Goal: Task Accomplishment & Management: Use online tool/utility

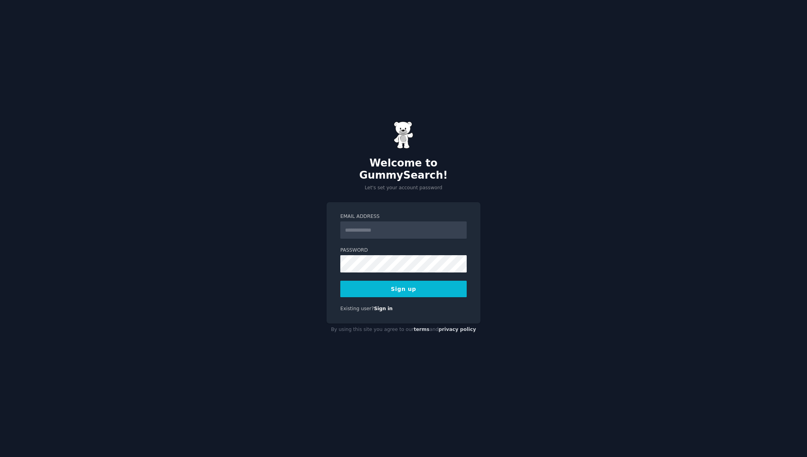
click at [363, 226] on input "Email Address" at bounding box center [403, 229] width 126 height 17
type input "**********"
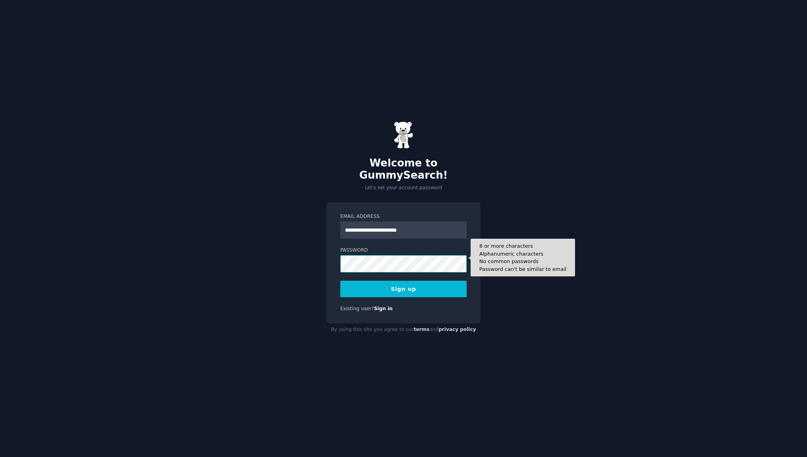
click at [340, 281] on button "Sign up" at bounding box center [403, 289] width 126 height 16
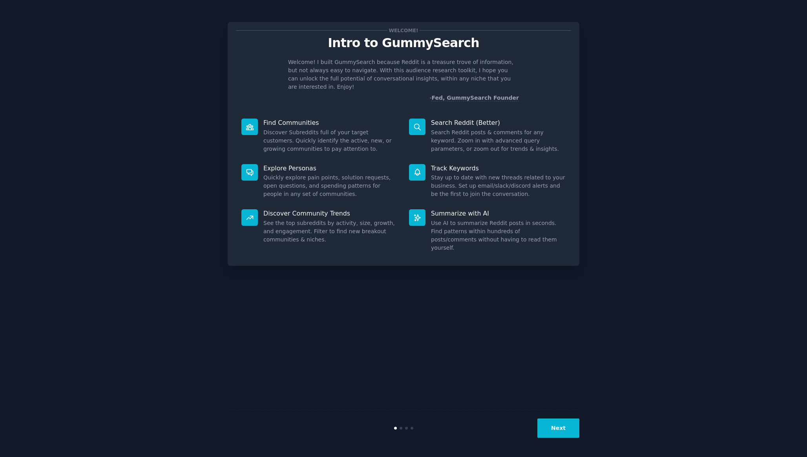
click at [555, 429] on button "Next" at bounding box center [558, 427] width 42 height 19
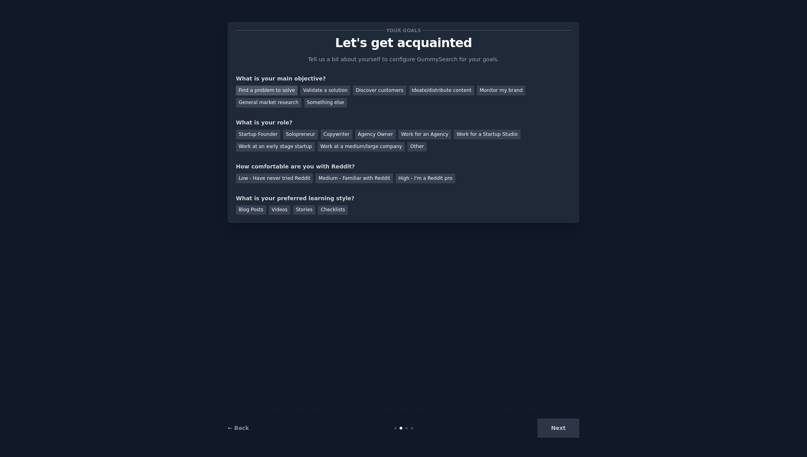
click at [278, 88] on div "Find a problem to solve" at bounding box center [267, 91] width 62 height 10
click at [368, 91] on div "Discover customers" at bounding box center [379, 91] width 53 height 10
click at [255, 92] on div "Find a problem to solve" at bounding box center [267, 91] width 62 height 10
click at [292, 134] on div "Solopreneur" at bounding box center [300, 134] width 35 height 10
click at [334, 180] on div "Medium - Familiar with Reddit" at bounding box center [353, 178] width 77 height 10
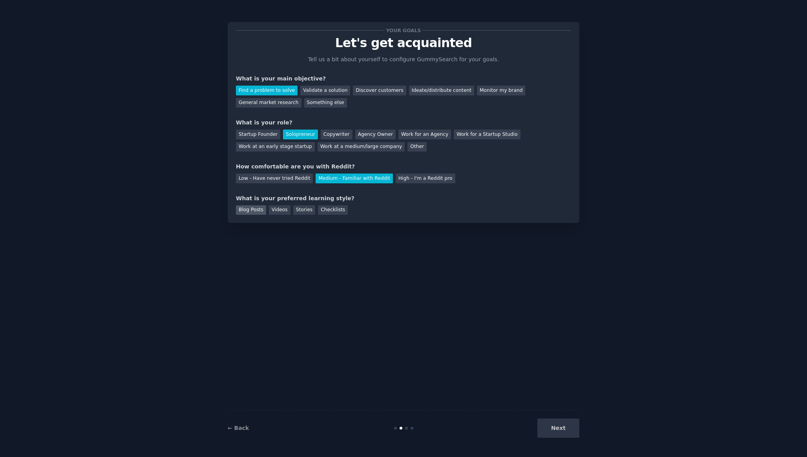
click at [248, 212] on div "Blog Posts" at bounding box center [251, 210] width 30 height 10
click at [271, 210] on div "Videos" at bounding box center [280, 210] width 22 height 10
click at [302, 210] on div "Stories" at bounding box center [304, 210] width 22 height 10
click at [326, 211] on div "Checklists" at bounding box center [333, 210] width 30 height 10
click at [299, 205] on div "Stories" at bounding box center [304, 210] width 22 height 10
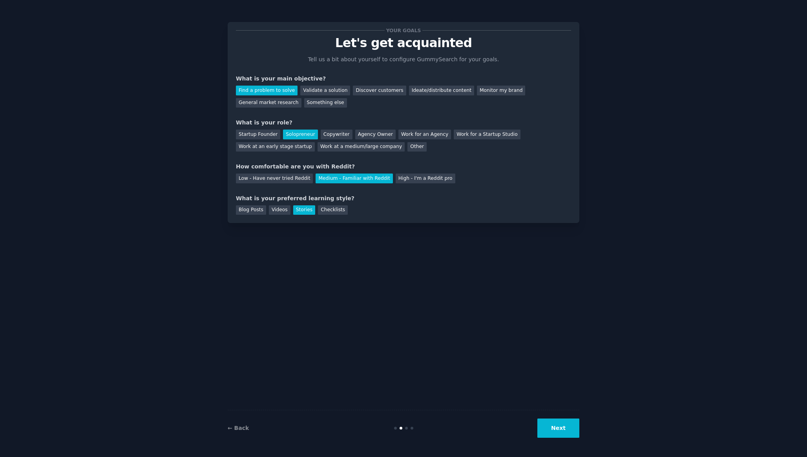
click at [553, 430] on button "Next" at bounding box center [558, 427] width 42 height 19
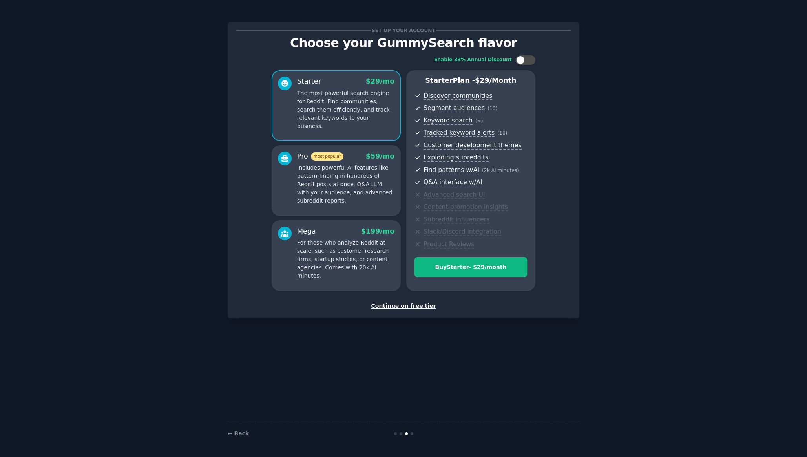
click at [400, 305] on div "Continue on free tier" at bounding box center [403, 306] width 335 height 8
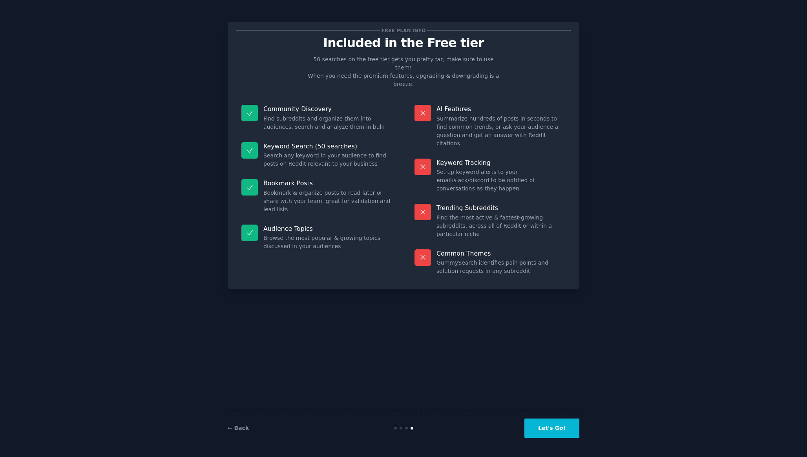
click at [540, 424] on button "Let's Go!" at bounding box center [551, 427] width 55 height 19
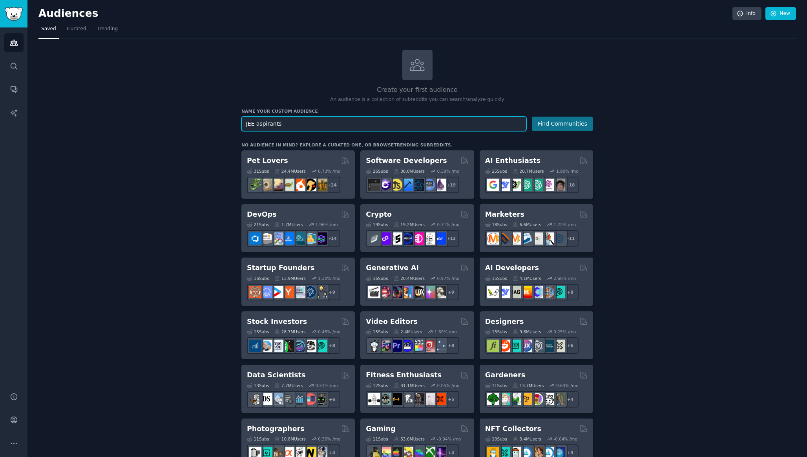
type input "JEE aspirants"
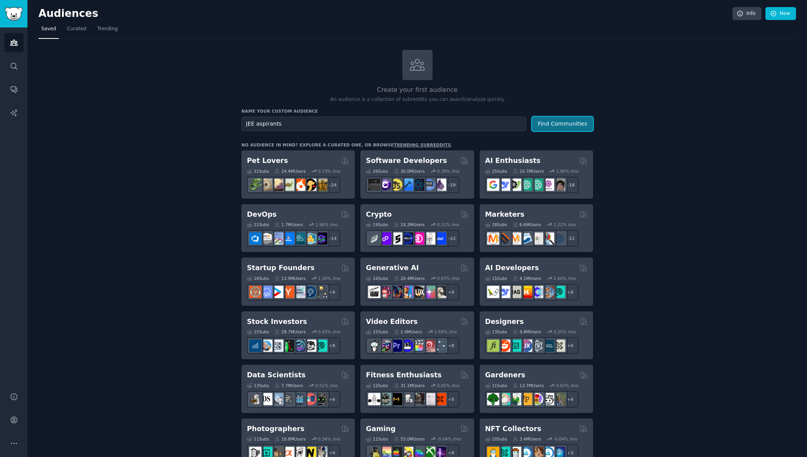
click at [549, 122] on button "Find Communities" at bounding box center [562, 124] width 61 height 15
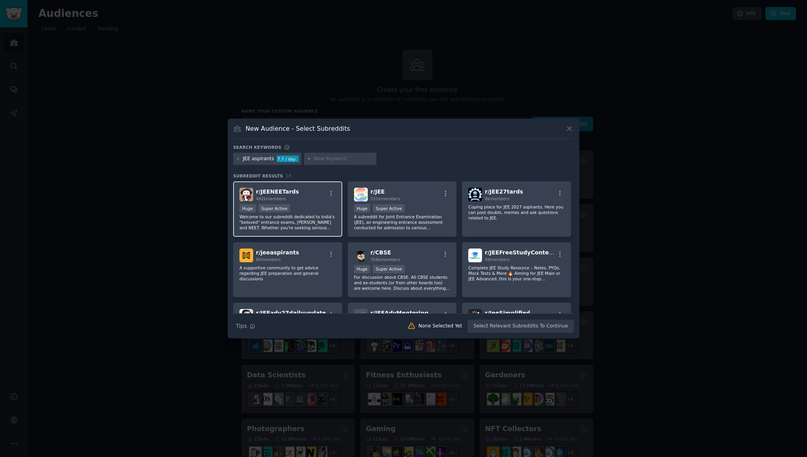
click at [311, 195] on div "r/ JEENEETards 492k members" at bounding box center [287, 195] width 97 height 14
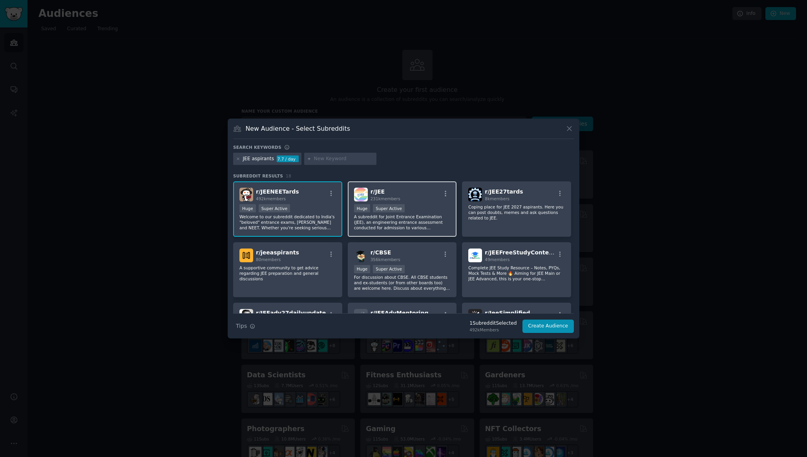
click at [415, 196] on div "r/ JEE 231k members" at bounding box center [402, 195] width 97 height 14
click at [292, 261] on div "80 members" at bounding box center [277, 259] width 43 height 5
click at [292, 270] on p "A supportive community to get advice regarding JEE preparation and general disc…" at bounding box center [287, 273] width 97 height 16
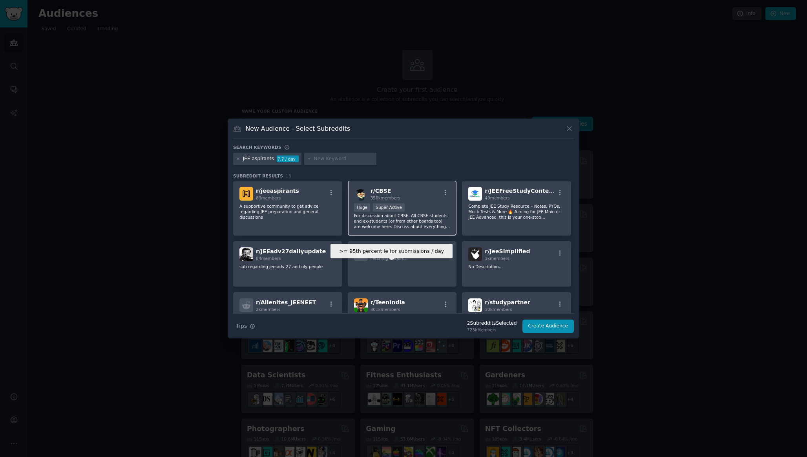
scroll to position [65, 0]
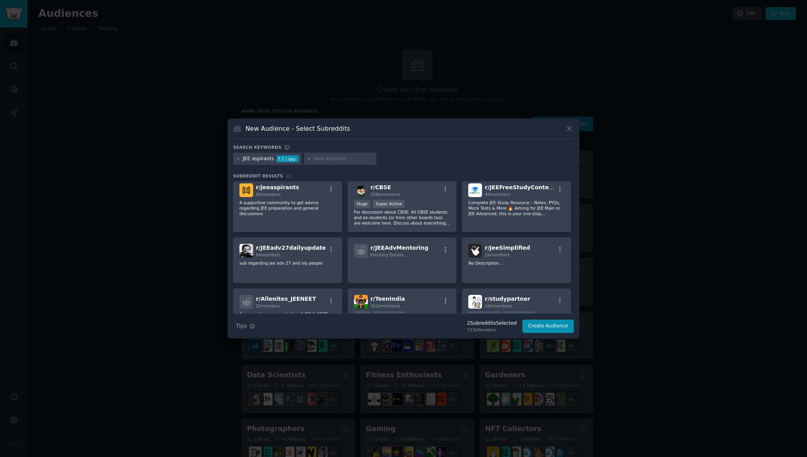
click at [326, 160] on input "text" at bounding box center [344, 158] width 60 height 7
type input "neet"
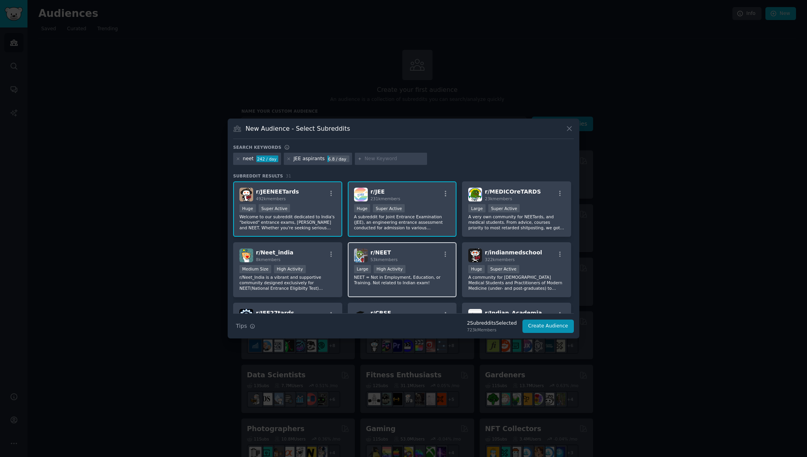
click at [371, 250] on span "r/ NEET" at bounding box center [380, 252] width 20 height 6
click at [326, 251] on button "button" at bounding box center [331, 254] width 10 height 7
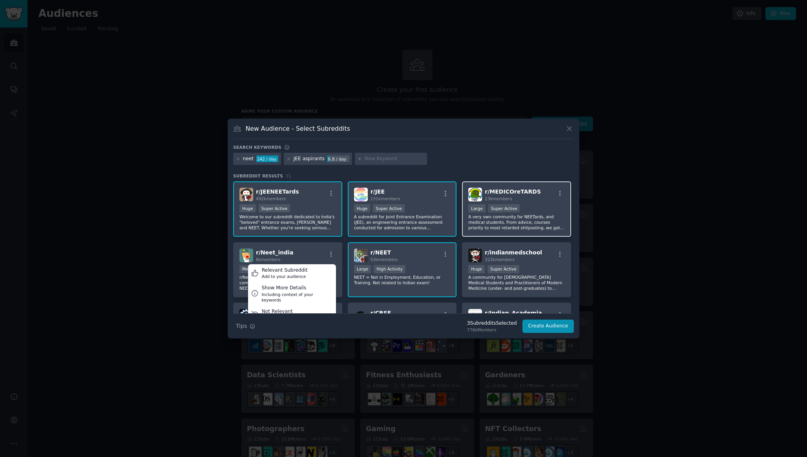
click at [543, 195] on div "r/ MEDICOreTARDS 23k members" at bounding box center [516, 195] width 97 height 14
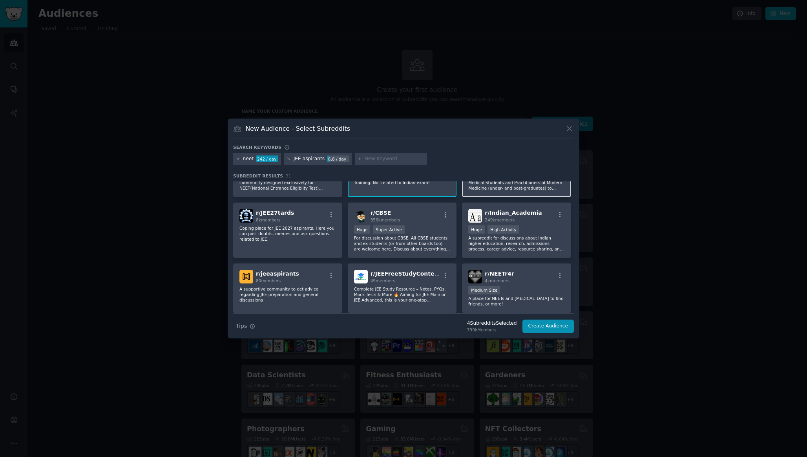
scroll to position [101, 0]
click at [544, 325] on button "Create Audience" at bounding box center [548, 325] width 52 height 13
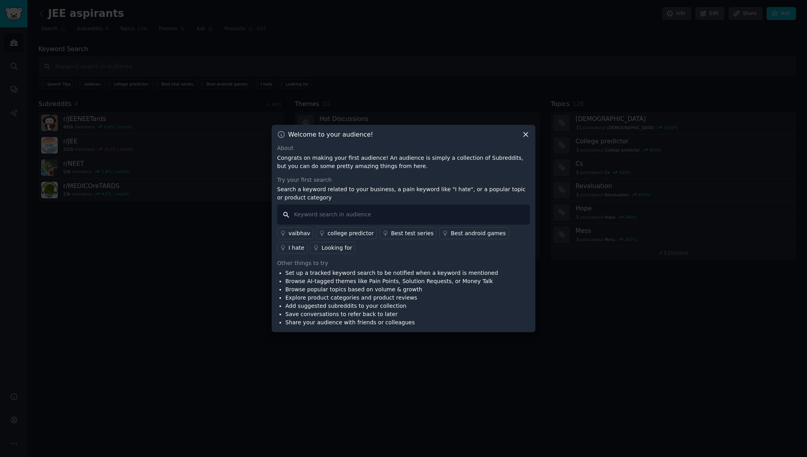
click at [389, 219] on input "text" at bounding box center [403, 214] width 253 height 20
type input "[PERSON_NAME] app"
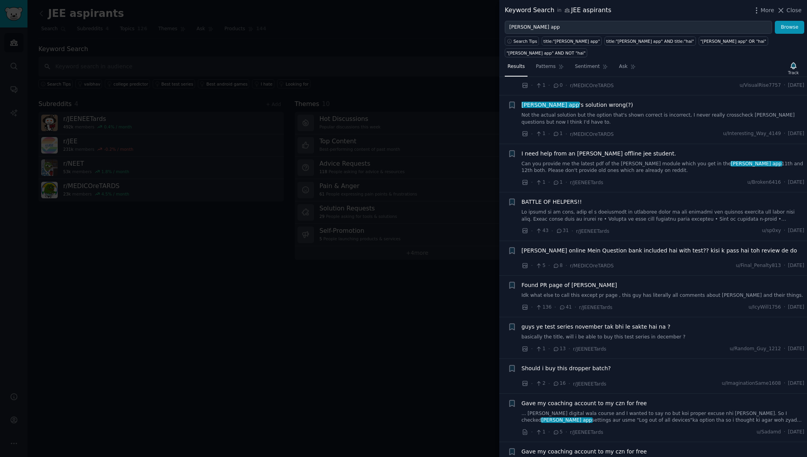
scroll to position [193, 0]
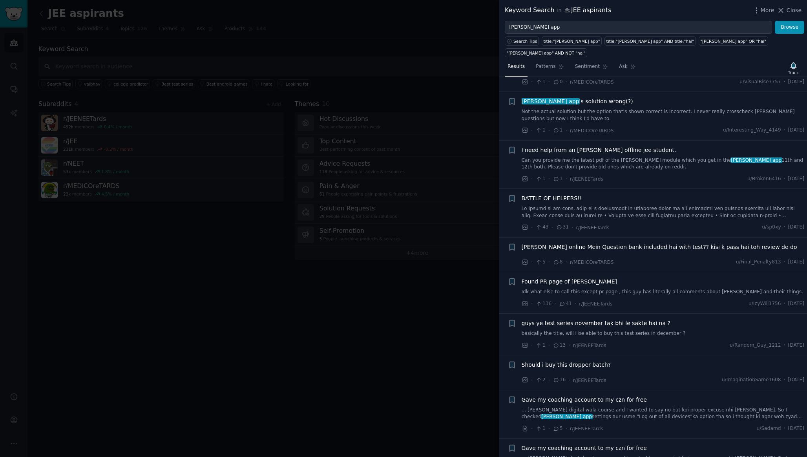
click at [614, 205] on link at bounding box center [662, 212] width 283 height 14
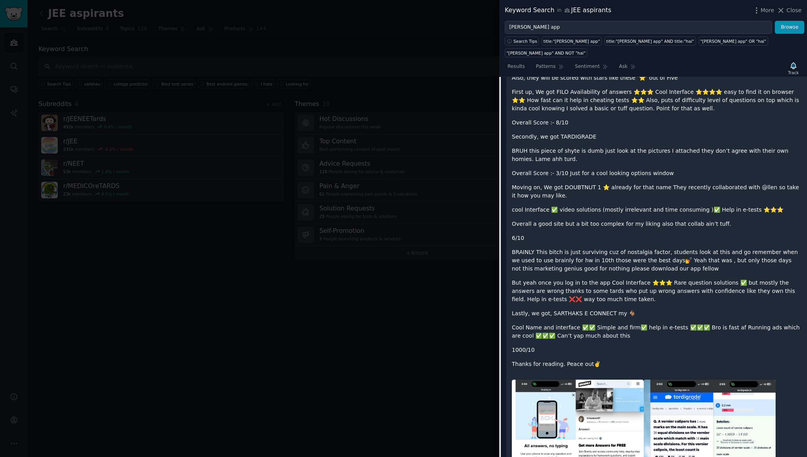
scroll to position [448, 0]
click at [787, 14] on span "Close" at bounding box center [793, 10] width 15 height 8
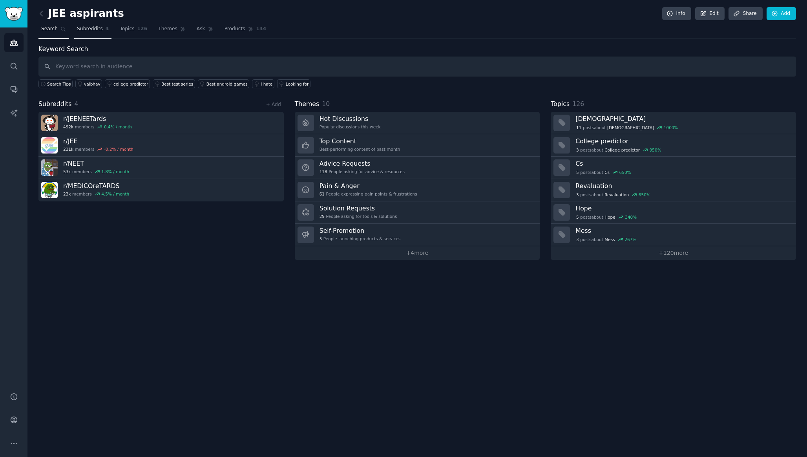
click at [87, 32] on link "Subreddits 4" at bounding box center [92, 31] width 37 height 16
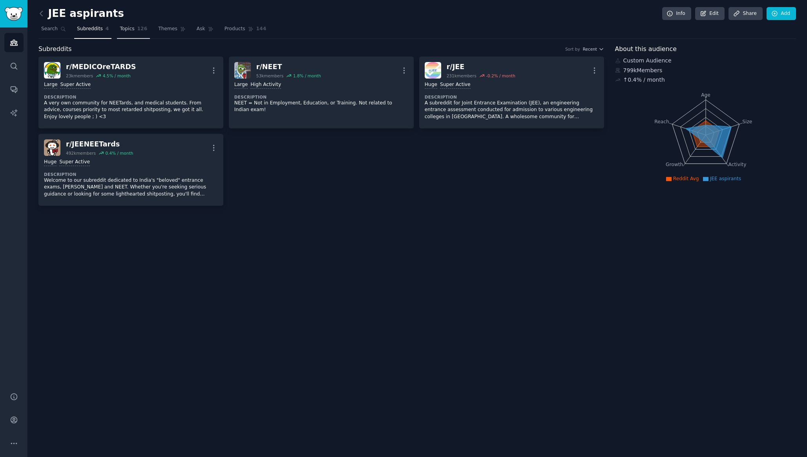
click at [134, 33] on link "Topics 126" at bounding box center [133, 31] width 33 height 16
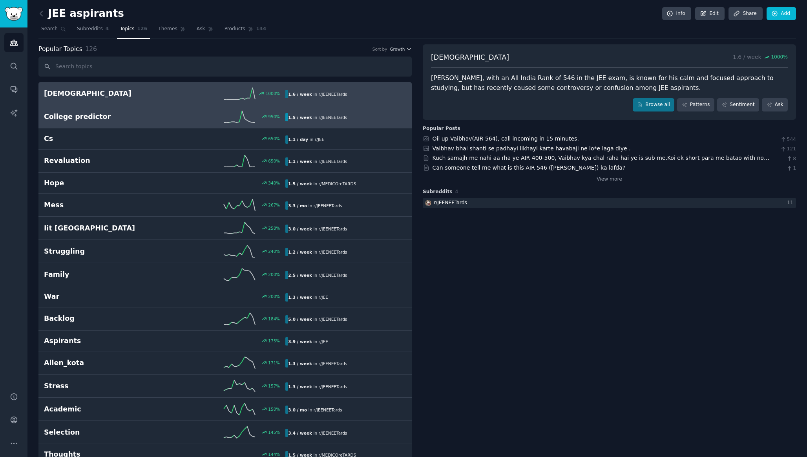
click at [189, 116] on div "950 %" at bounding box center [225, 117] width 121 height 12
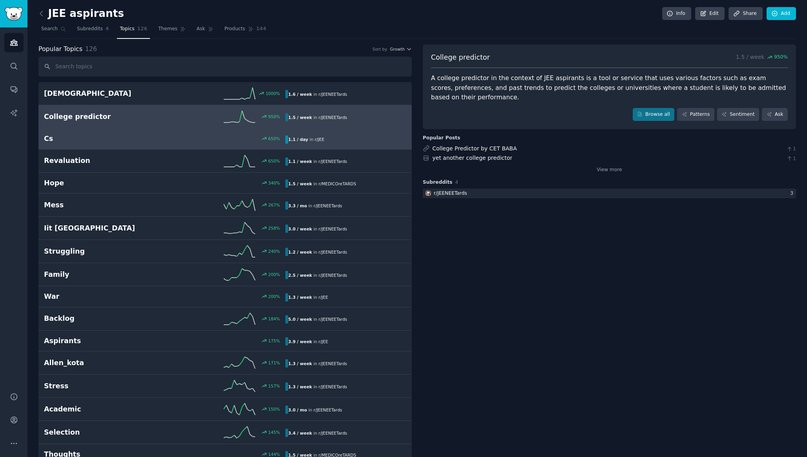
click at [168, 138] on div "650 %" at bounding box center [225, 138] width 121 height 5
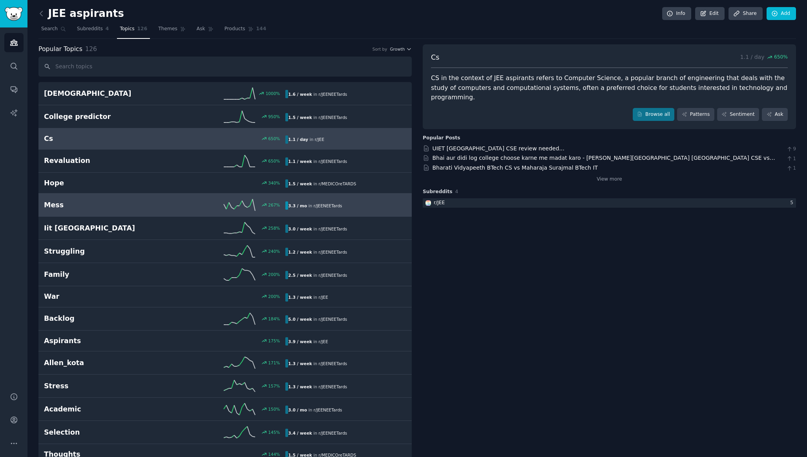
click at [136, 209] on h2 "Mess" at bounding box center [104, 205] width 121 height 10
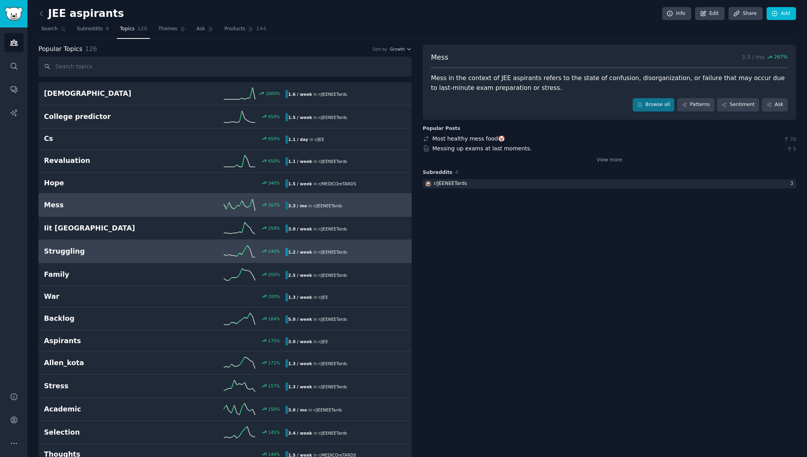
click at [196, 244] on link "Struggling 240 % 1.2 / week in r/ JEENEETards" at bounding box center [224, 251] width 373 height 23
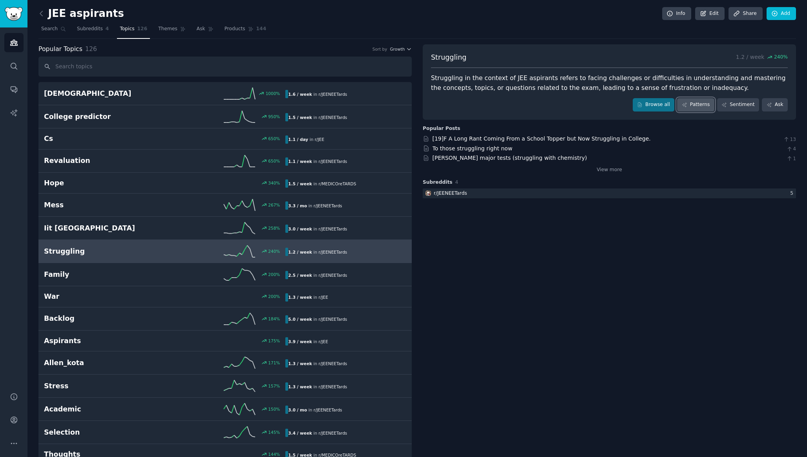
click at [685, 106] on icon at bounding box center [684, 104] width 5 height 5
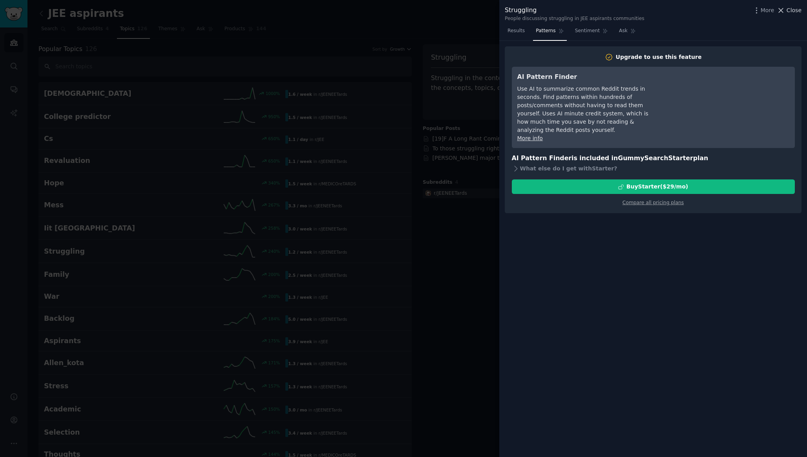
click at [791, 10] on span "Close" at bounding box center [793, 10] width 15 height 8
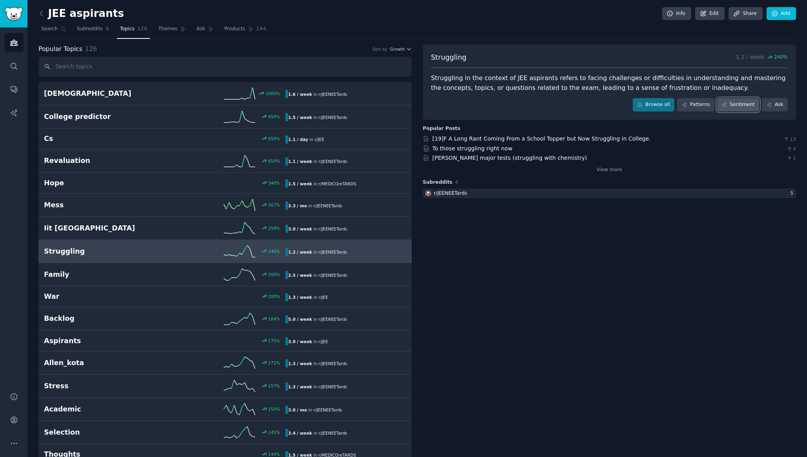
click at [733, 108] on link "Sentiment" at bounding box center [738, 104] width 42 height 13
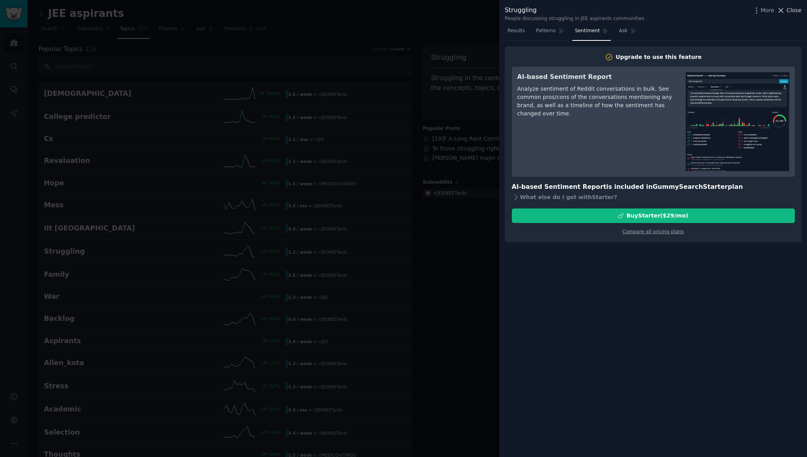
click at [791, 14] on span "Close" at bounding box center [793, 10] width 15 height 8
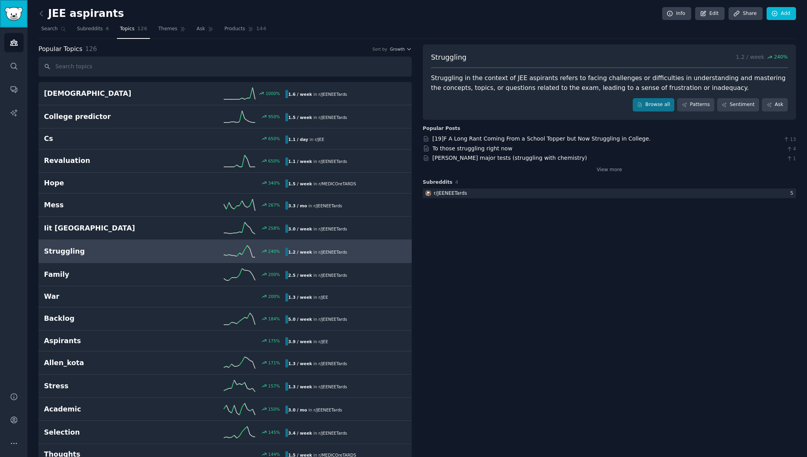
click at [13, 16] on img "Sidebar" at bounding box center [14, 14] width 18 height 14
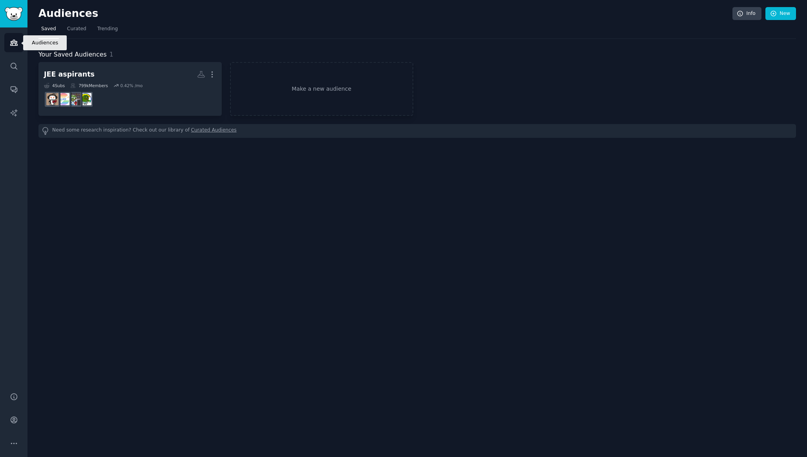
click at [15, 45] on icon "Sidebar" at bounding box center [13, 42] width 7 height 5
click at [80, 33] on link "Curated" at bounding box center [76, 31] width 25 height 16
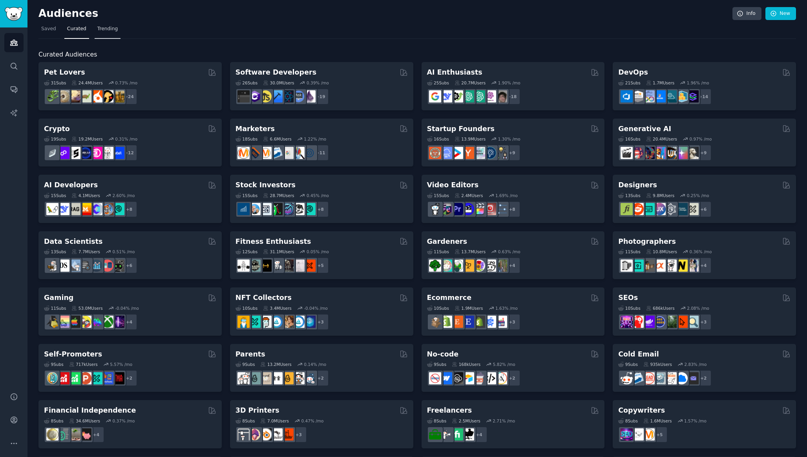
click at [106, 29] on span "Trending" at bounding box center [107, 29] width 20 height 7
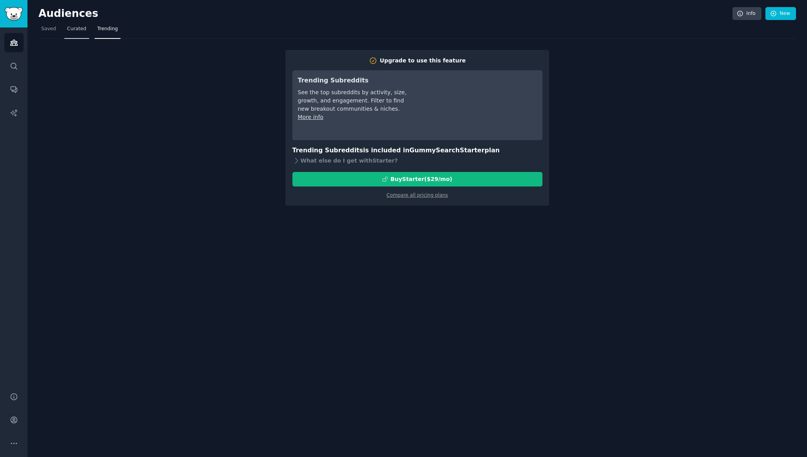
click at [81, 31] on span "Curated" at bounding box center [76, 29] width 19 height 7
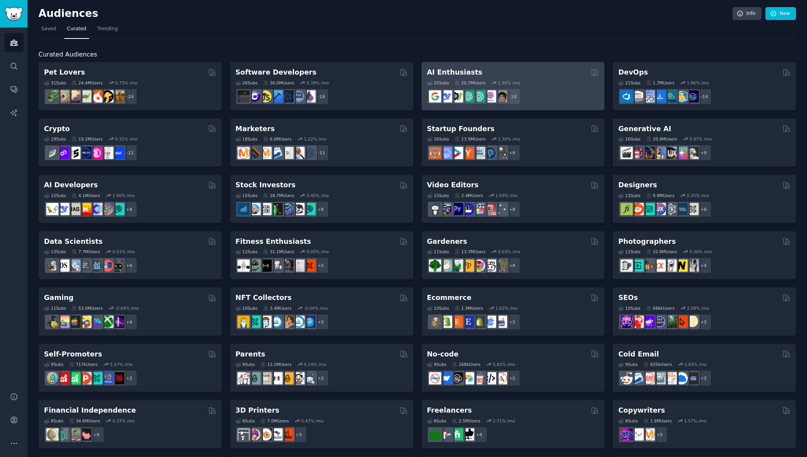
click at [481, 67] on div "AI Enthusiasts 25 Sub s 20.7M Users 1.90 % /mo + 18" at bounding box center [512, 86] width 183 height 48
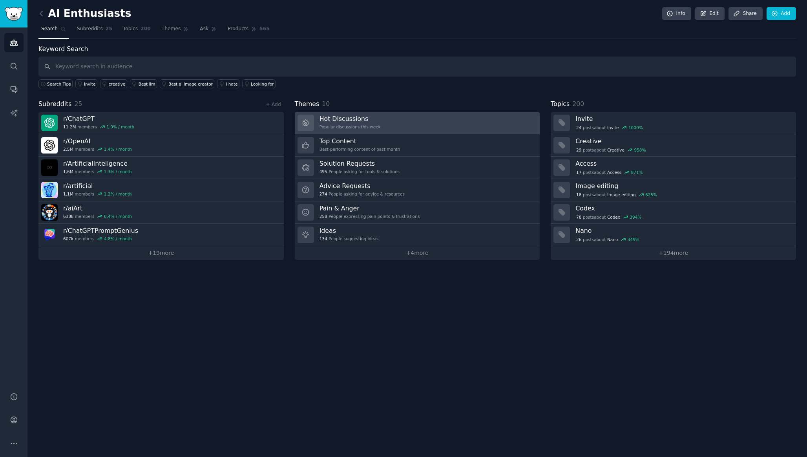
click at [343, 126] on div "Popular discussions this week" at bounding box center [349, 126] width 61 height 5
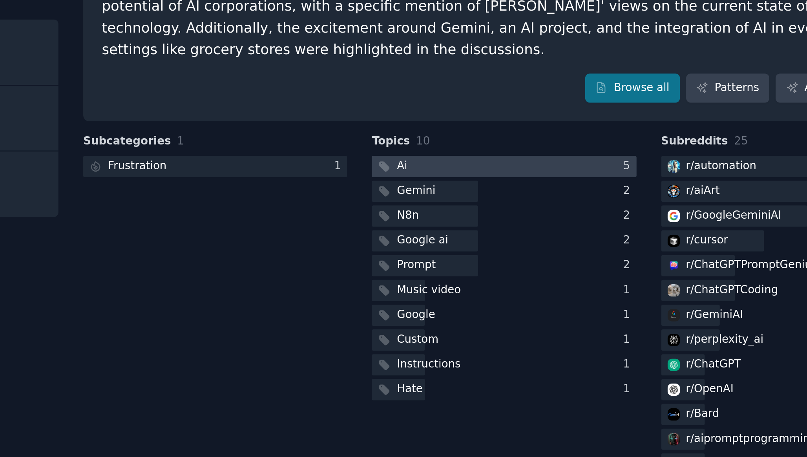
click at [644, 164] on div at bounding box center [608, 169] width 117 height 10
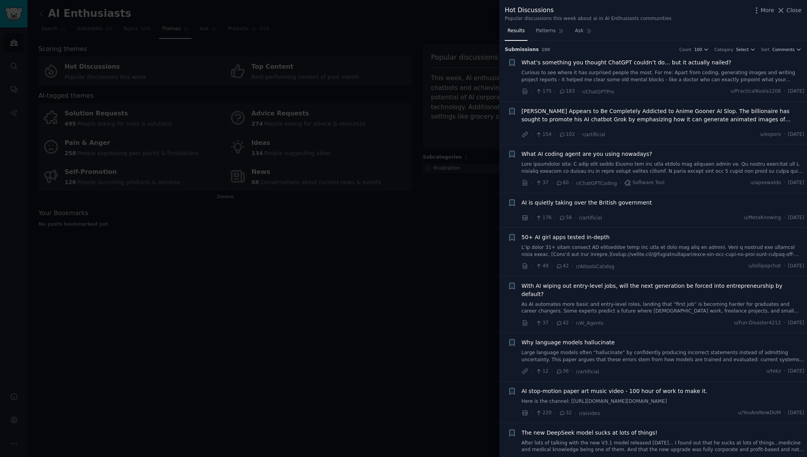
click at [635, 74] on link "Curious to see where it has surprised people the most. For me: Apart from codin…" at bounding box center [662, 76] width 283 height 14
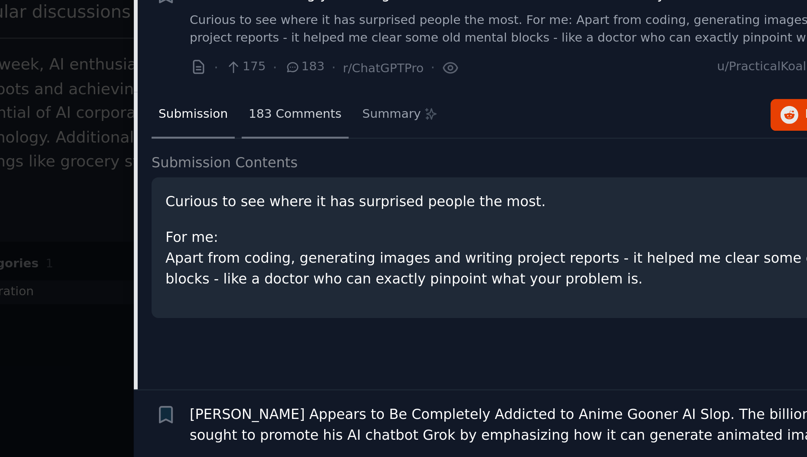
click at [552, 99] on span "183 Comments" at bounding box center [563, 98] width 37 height 7
